Goal: Task Accomplishment & Management: Manage account settings

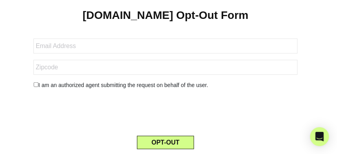
scroll to position [98, 0]
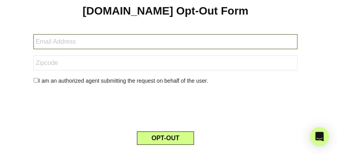
click at [102, 43] on input "text" at bounding box center [165, 41] width 265 height 15
type input "xenshel@comcast.net"
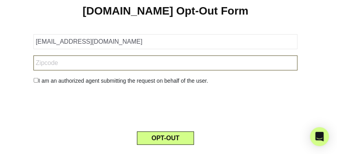
click at [104, 64] on input "text" at bounding box center [165, 63] width 265 height 15
type input "85750"
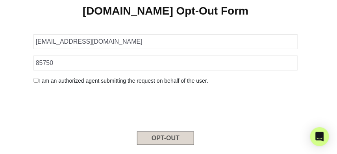
click at [157, 134] on button "OPT-OUT" at bounding box center [165, 138] width 57 height 13
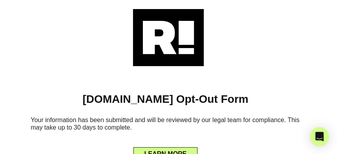
scroll to position [20, 0]
